Goal: Information Seeking & Learning: Learn about a topic

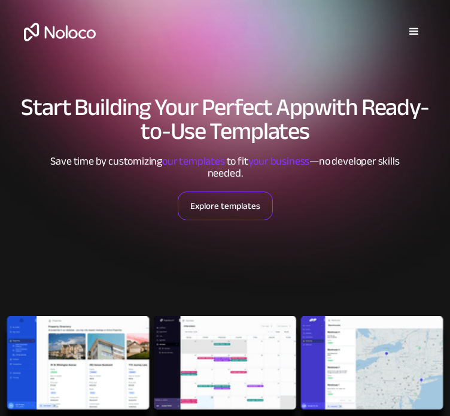
click at [229, 220] on link "Explore templates" at bounding box center [225, 205] width 95 height 29
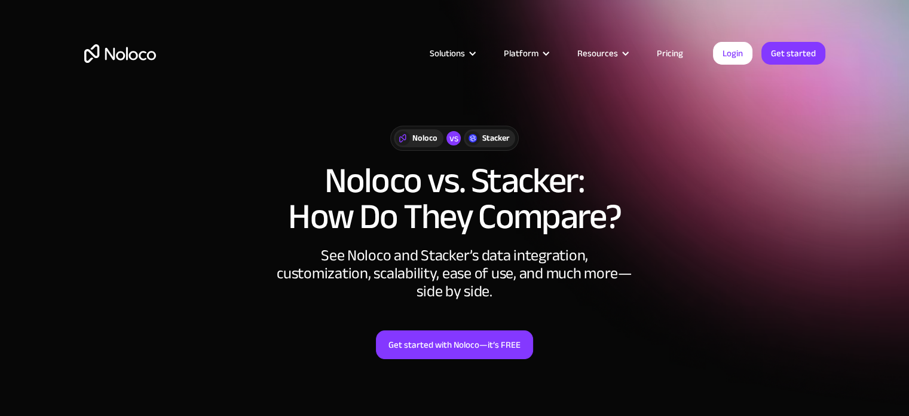
click at [659, 49] on link "Pricing" at bounding box center [670, 53] width 56 height 16
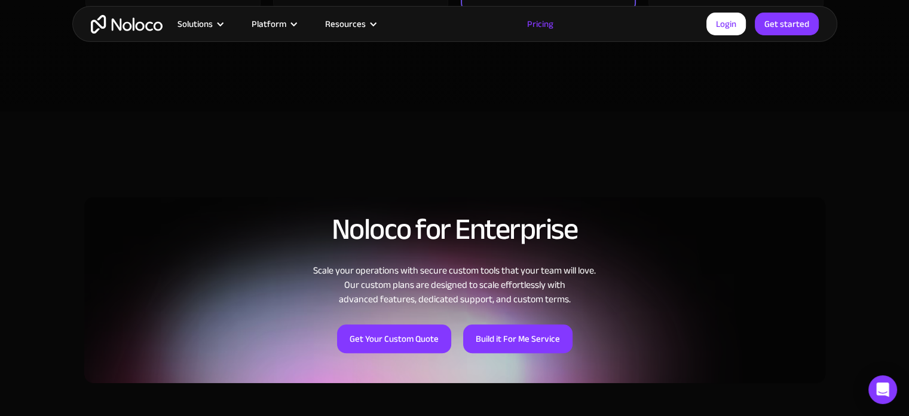
scroll to position [957, 0]
